Goal: Navigation & Orientation: Find specific page/section

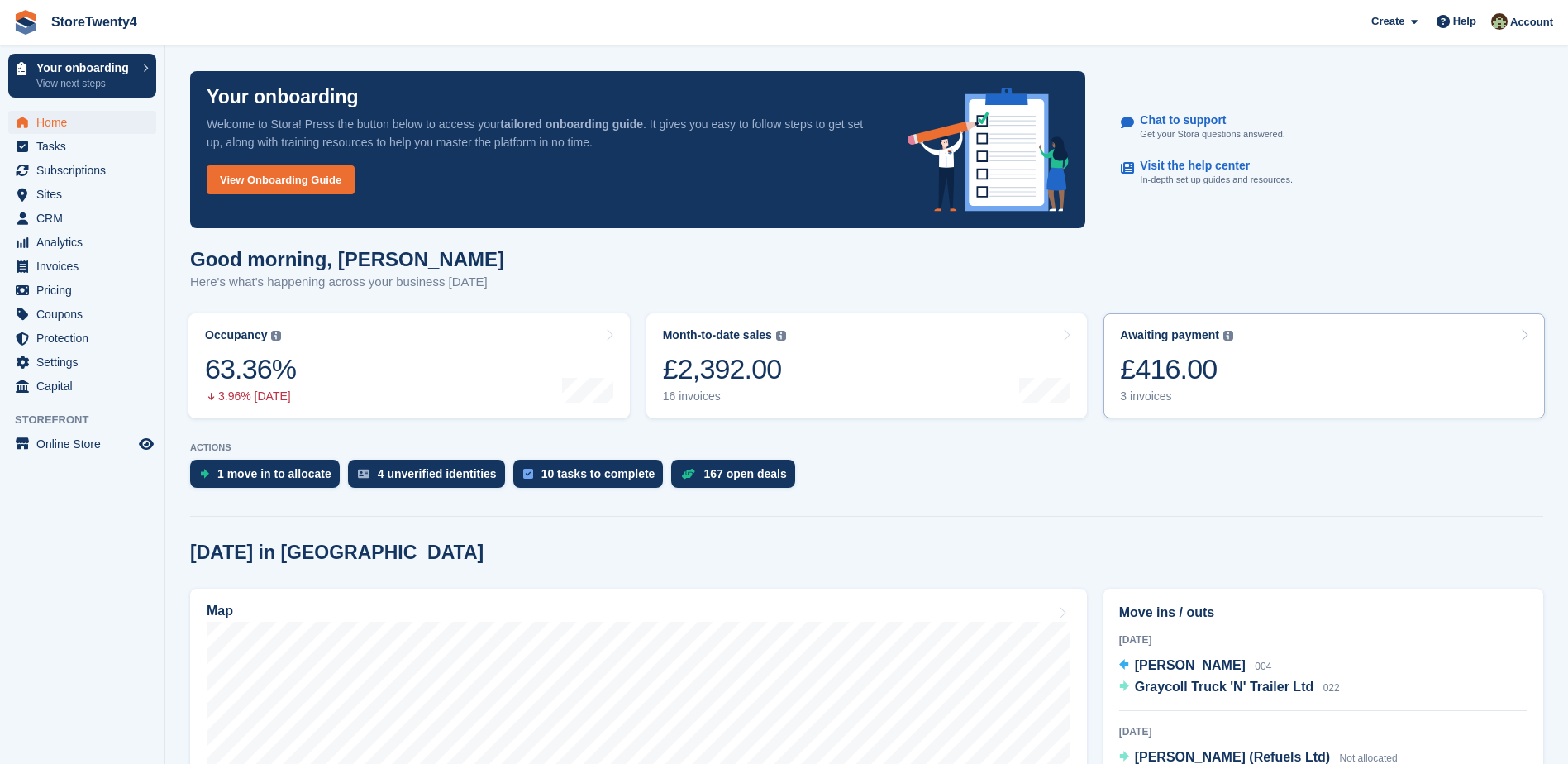
click at [1175, 378] on div "£416.00" at bounding box center [1177, 369] width 113 height 34
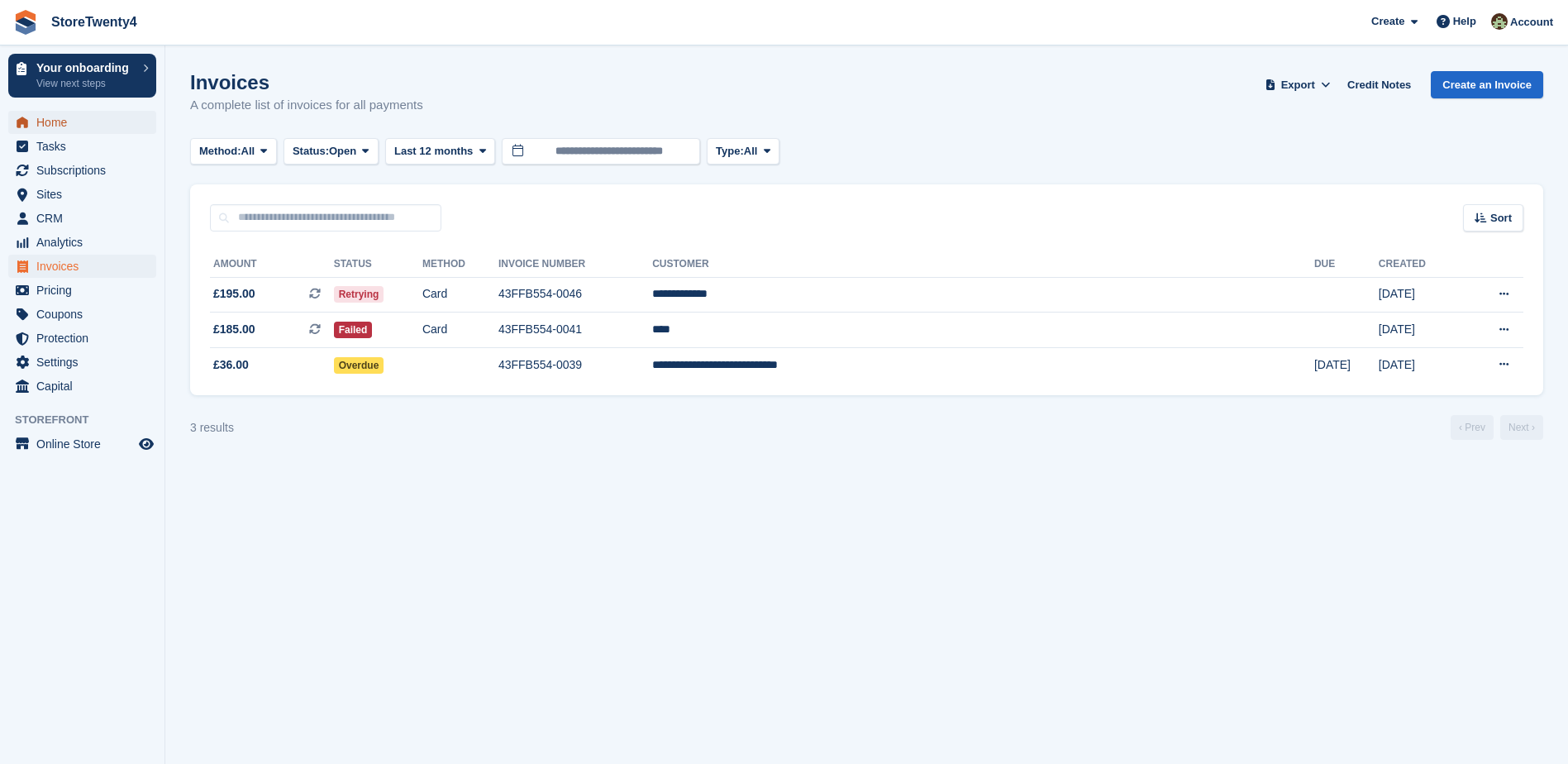
click at [58, 123] on span "Home" at bounding box center [86, 122] width 99 height 23
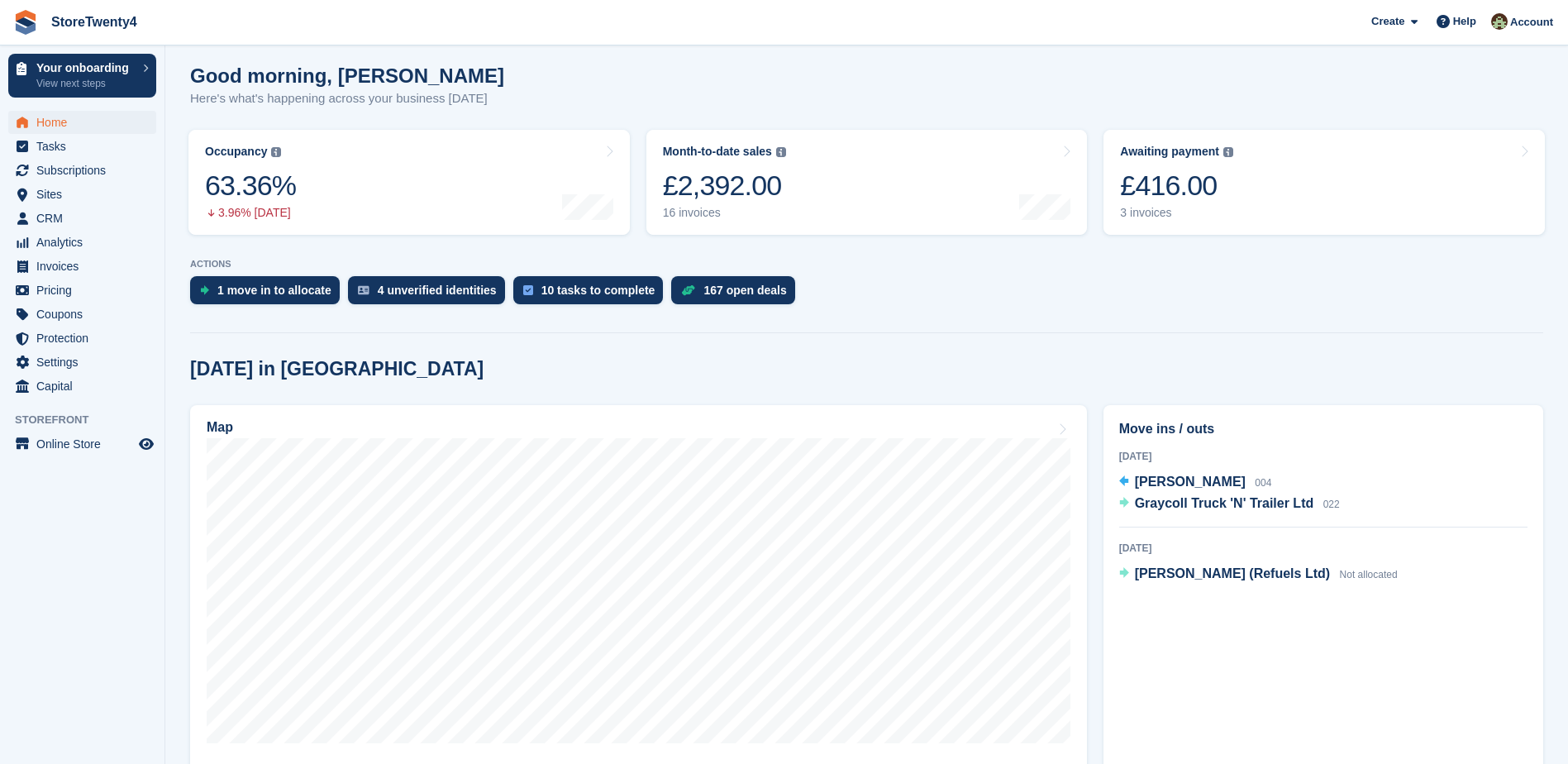
scroll to position [43, 0]
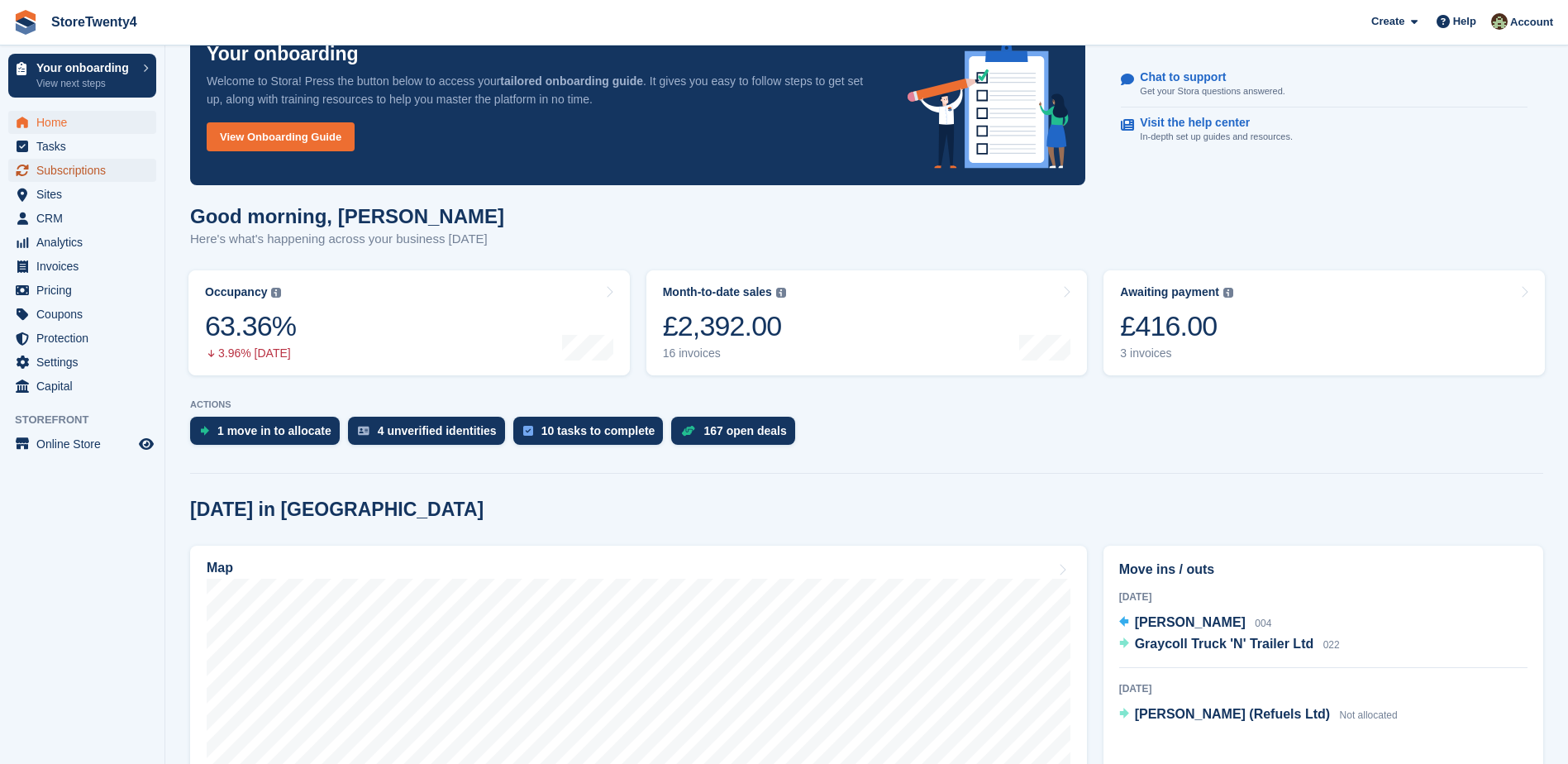
click at [68, 166] on span "Subscriptions" at bounding box center [86, 169] width 99 height 23
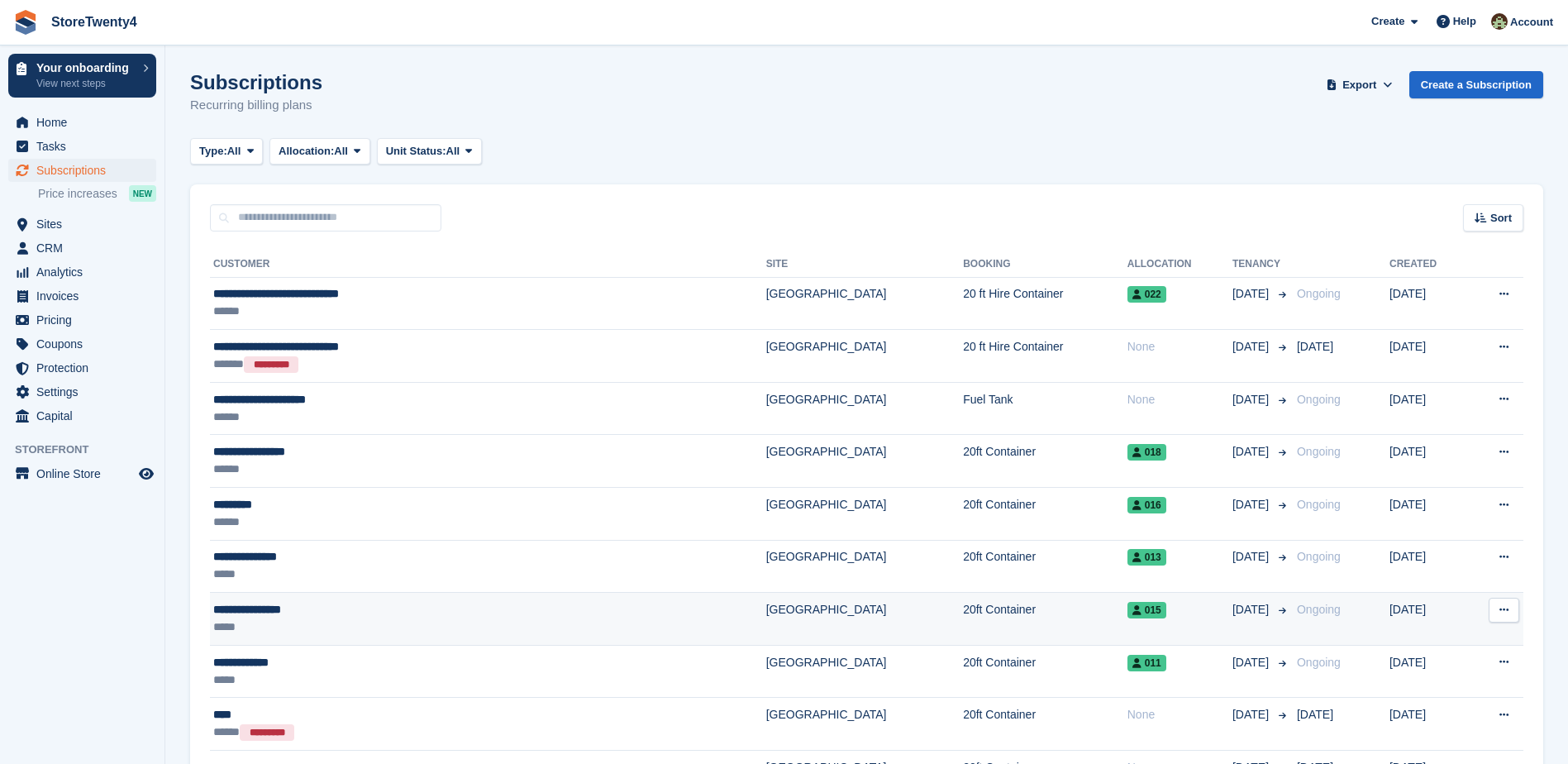
click at [460, 616] on div "**********" at bounding box center [381, 610] width 336 height 18
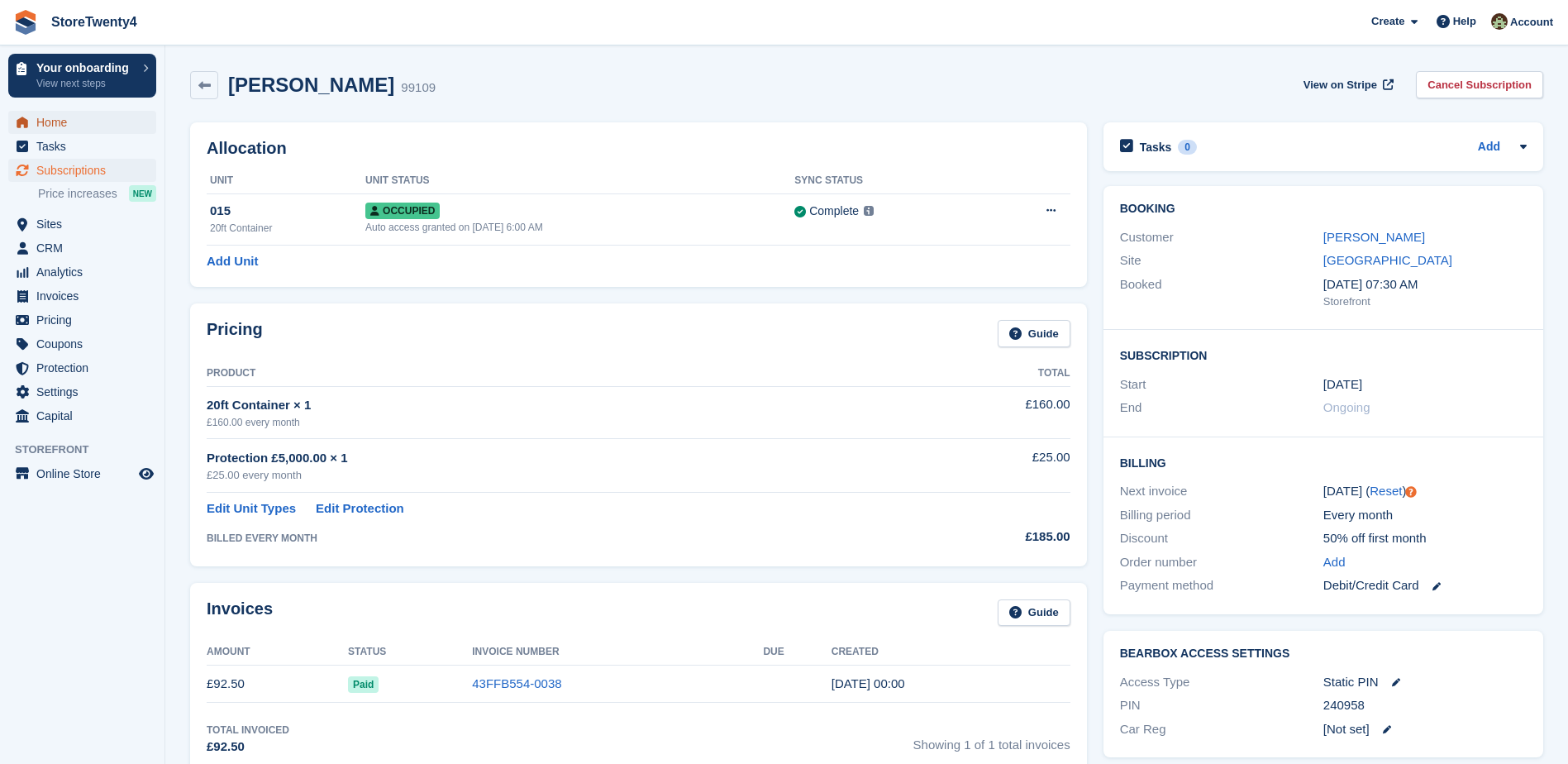
click at [51, 124] on span "Home" at bounding box center [86, 122] width 99 height 23
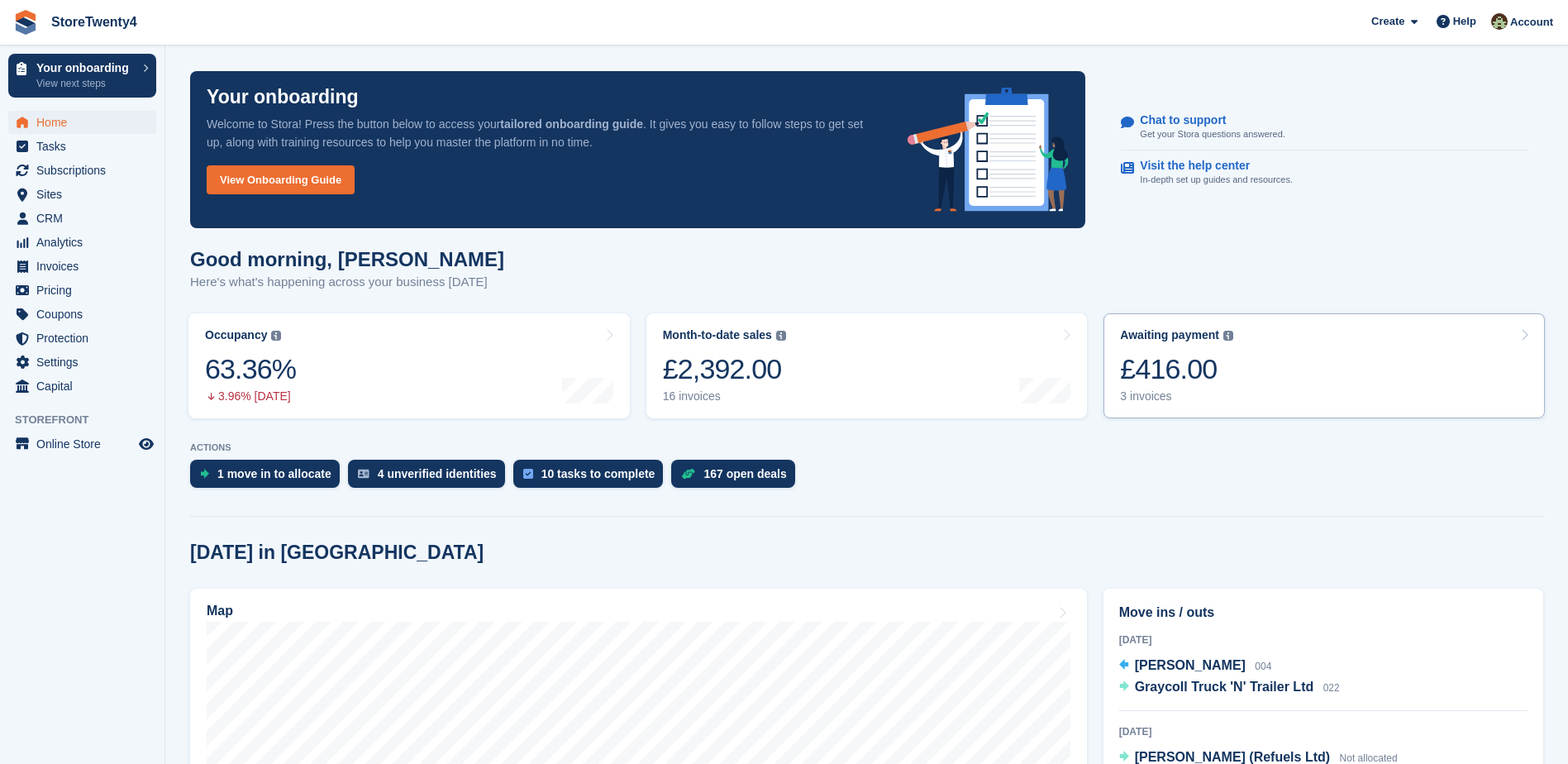
click at [1194, 372] on div "£416.00" at bounding box center [1177, 369] width 113 height 34
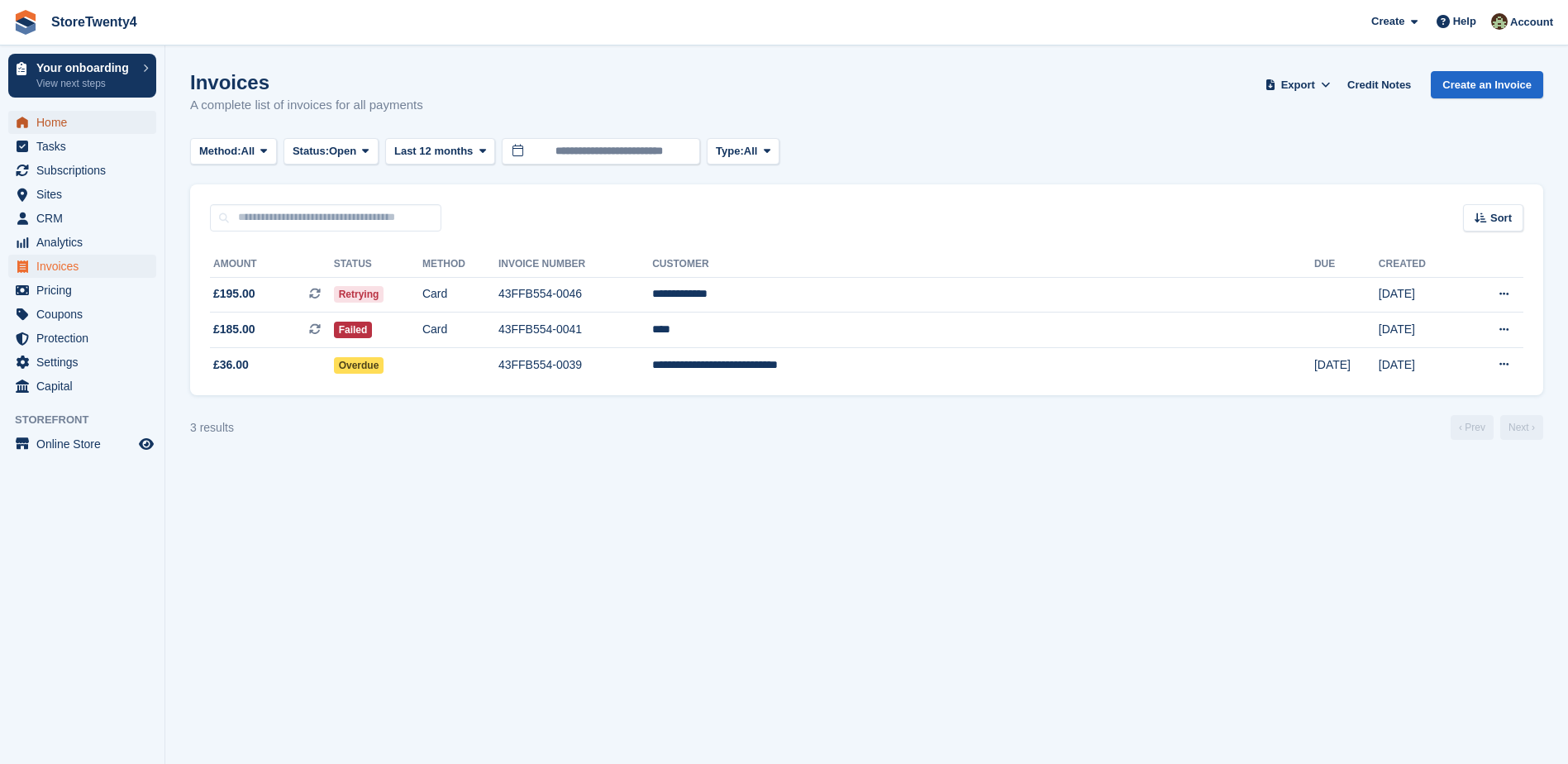
click at [64, 118] on span "Home" at bounding box center [86, 122] width 99 height 23
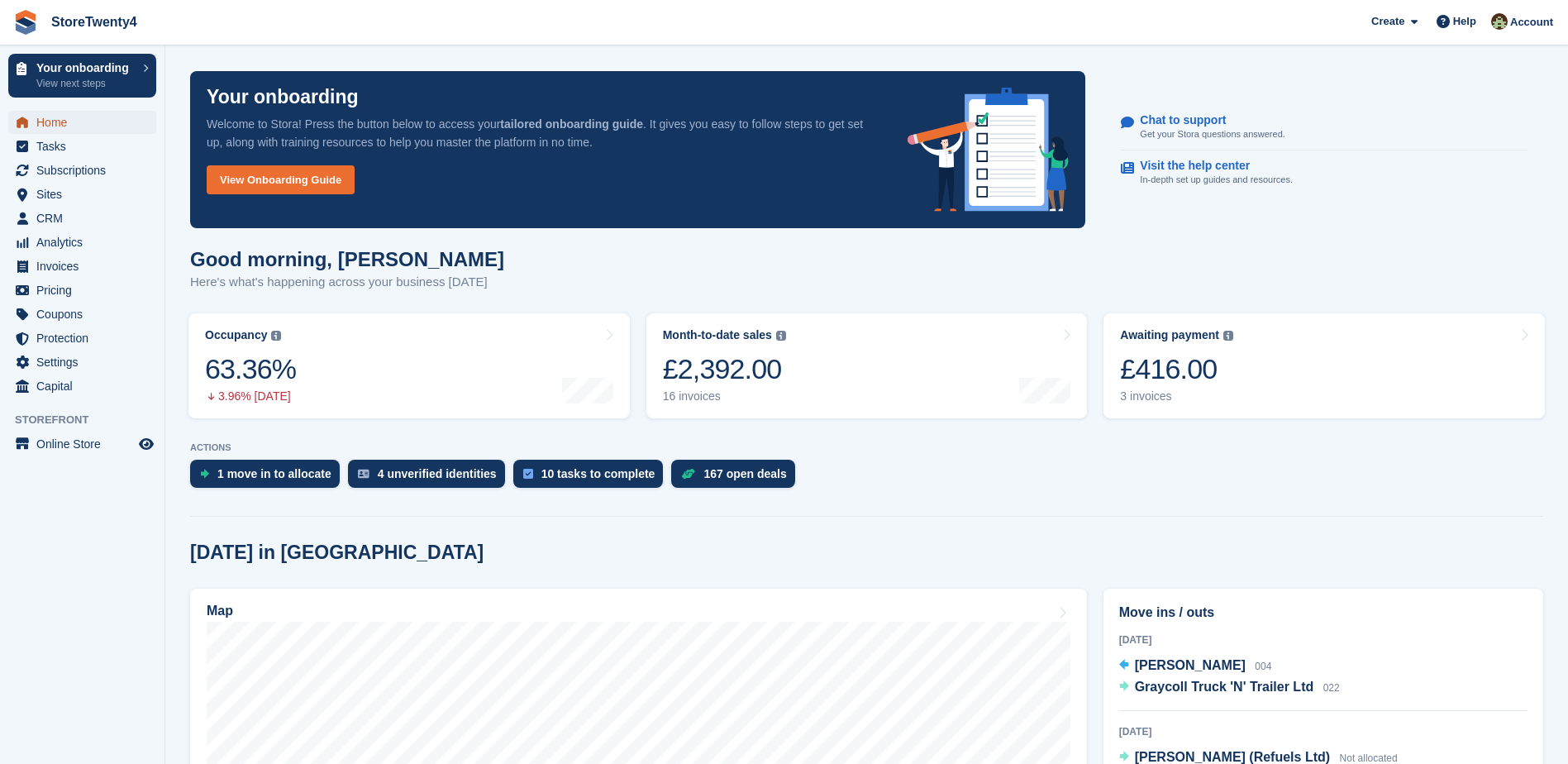
click at [55, 121] on span "Home" at bounding box center [86, 122] width 99 height 23
